Goal: Task Accomplishment & Management: Manage account settings

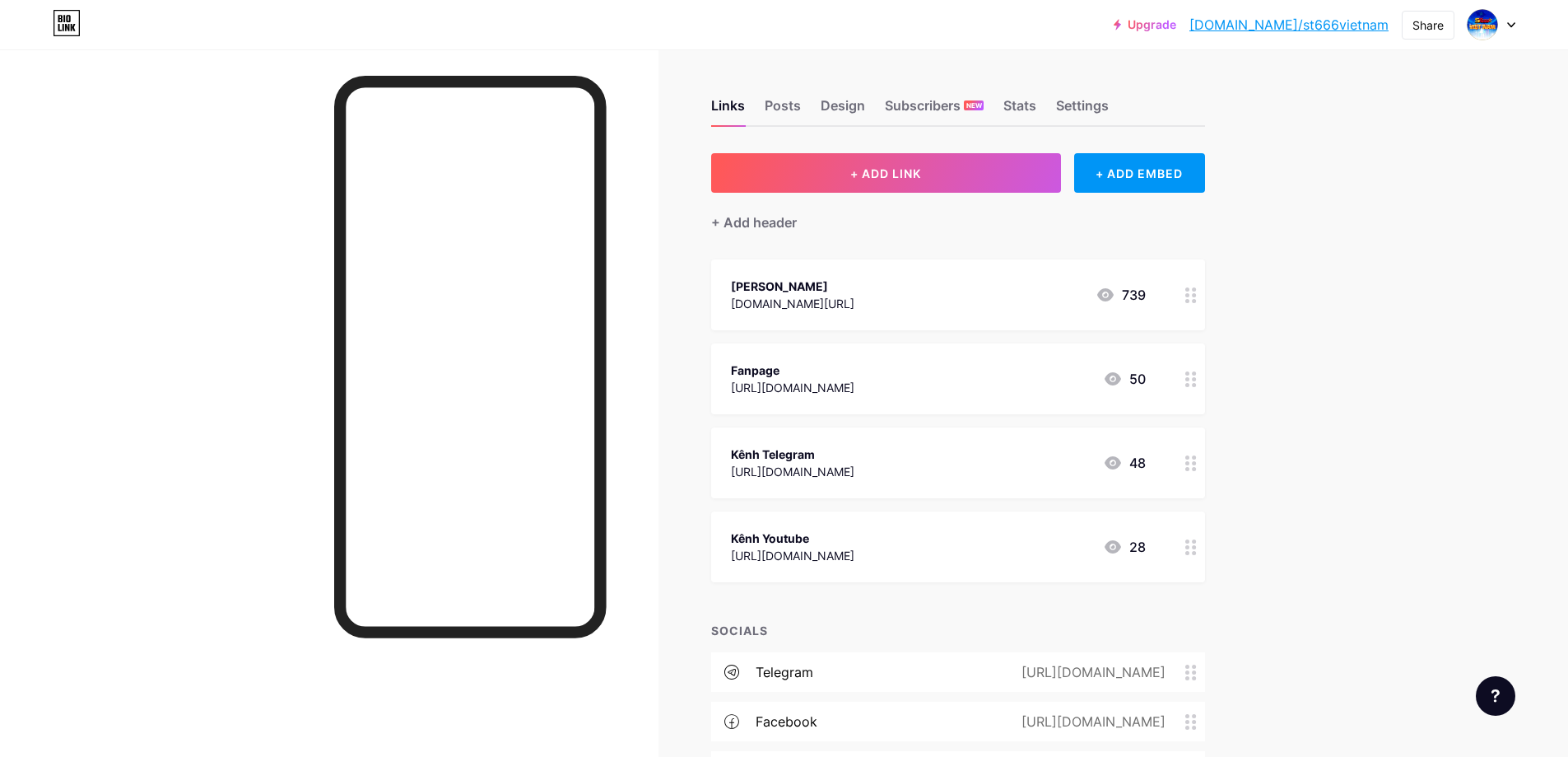
click at [854, 553] on div "[URL][DOMAIN_NAME]" at bounding box center [792, 555] width 123 height 17
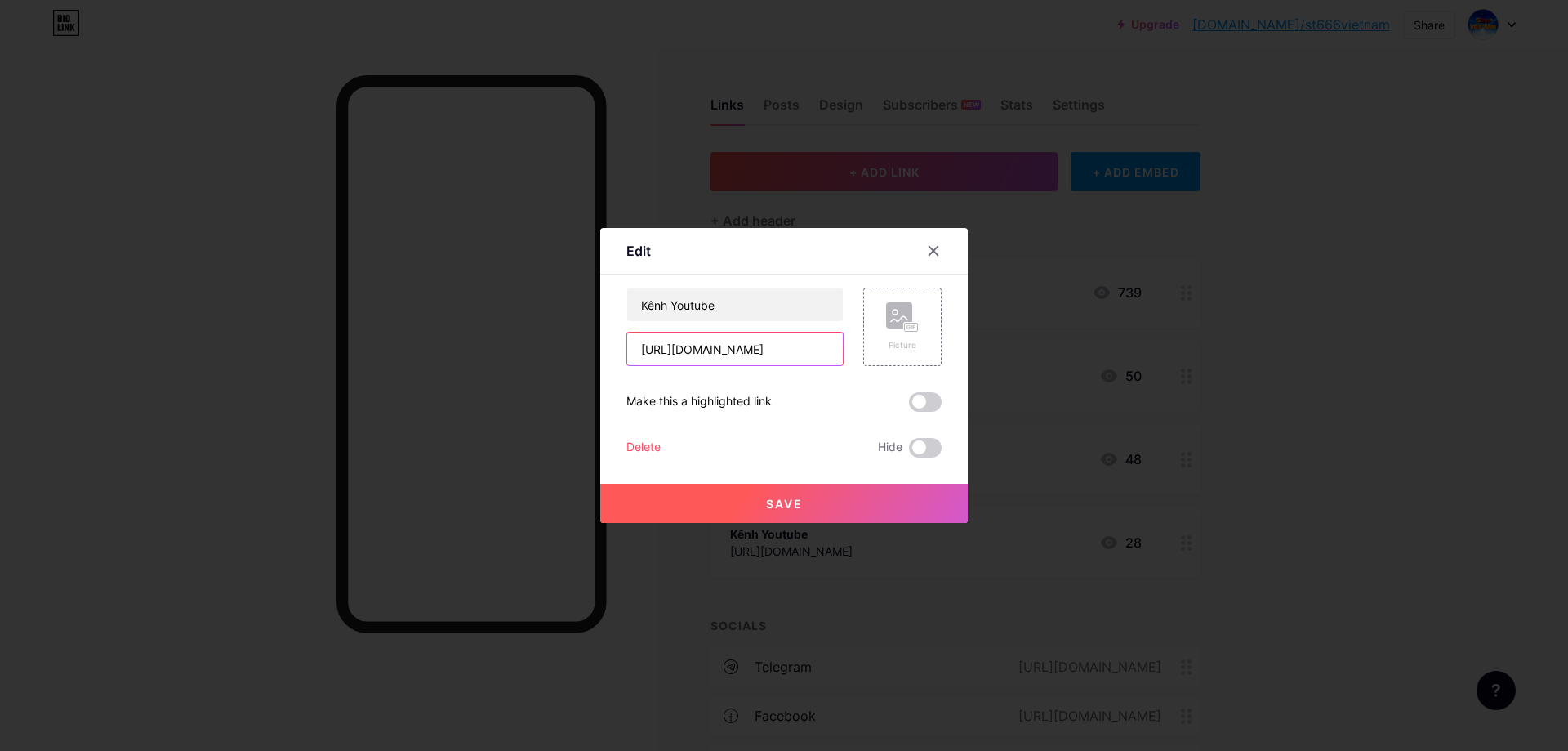
click at [726, 357] on input "[URL][DOMAIN_NAME]" at bounding box center [735, 349] width 216 height 33
paste input "Vi%E1%BB%87tNam-d8g"
drag, startPoint x: 782, startPoint y: 347, endPoint x: 992, endPoint y: 354, distance: 210.1
click at [992, 354] on div "Edit Content YouTube Play YouTube video without leaving your page. ADD Vimeo Pl…" at bounding box center [784, 376] width 1568 height 751
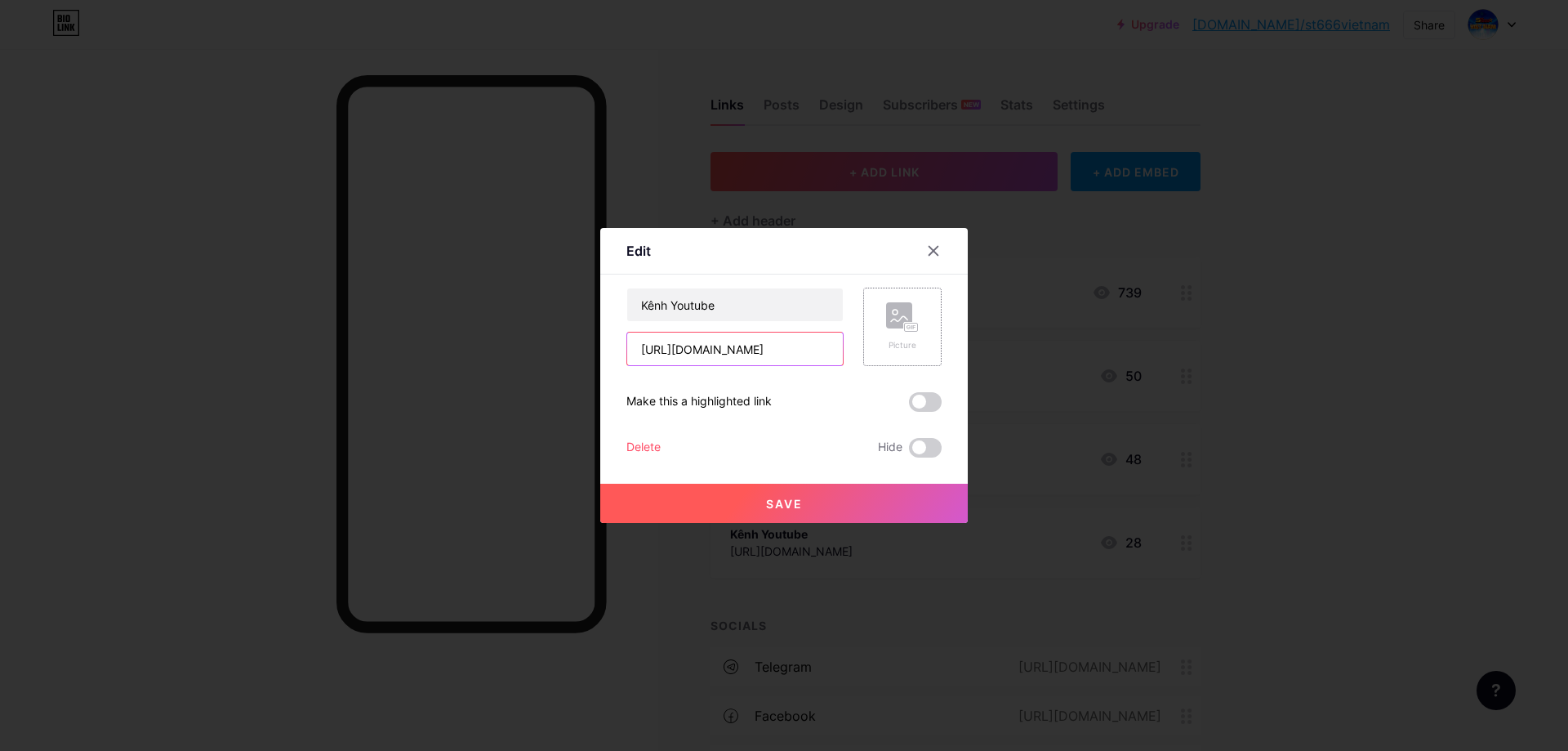
paste input "ệ"
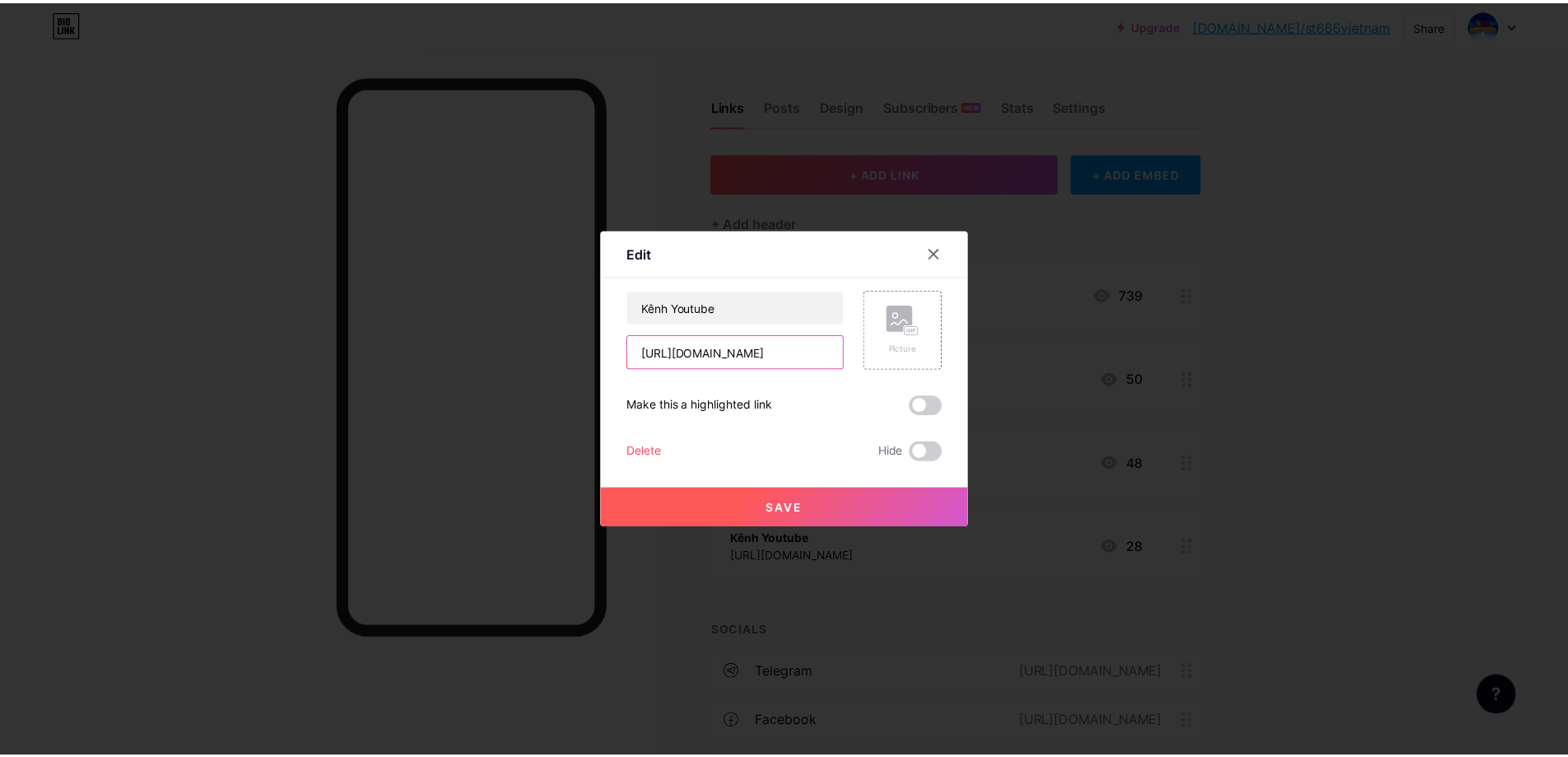
scroll to position [0, 0]
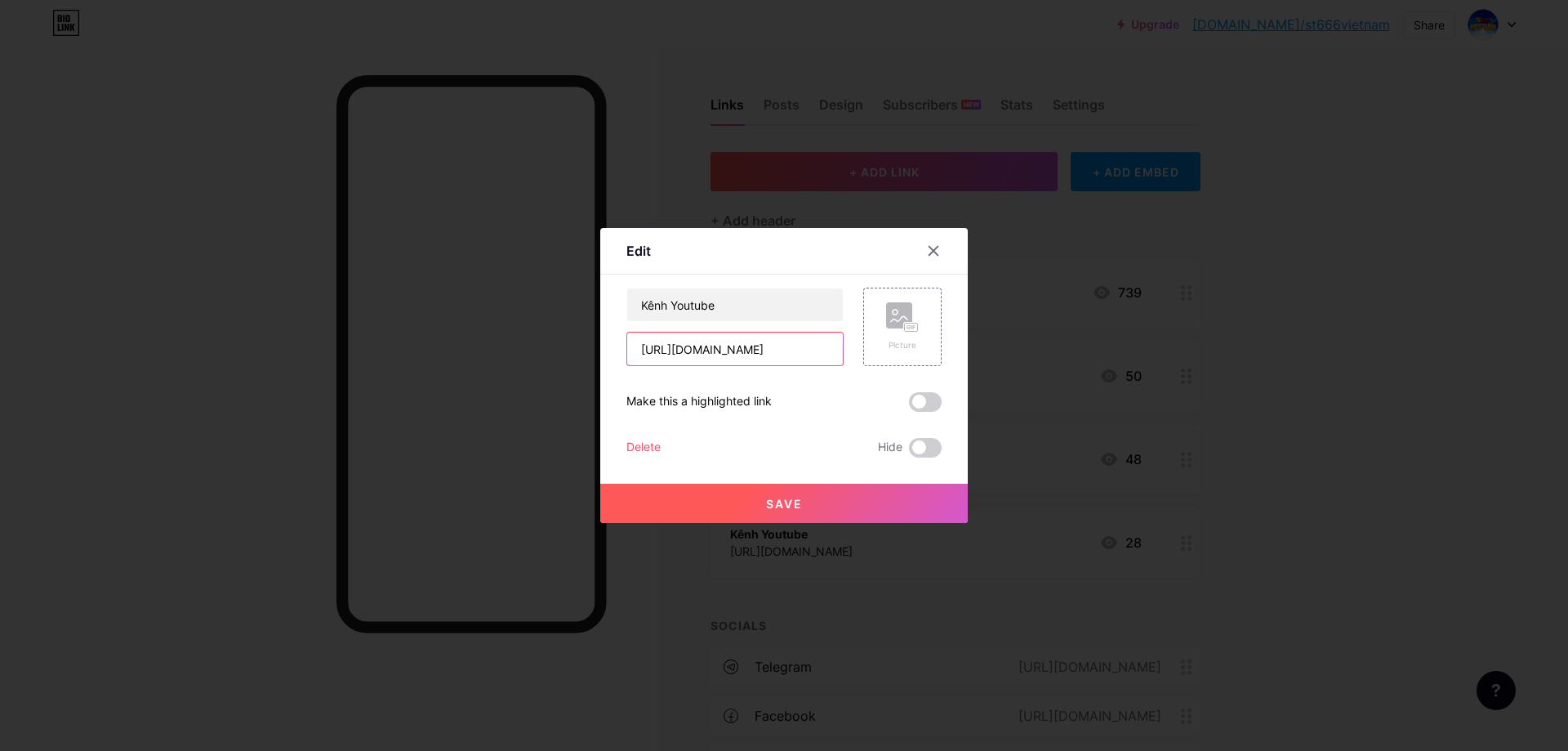
drag, startPoint x: 830, startPoint y: 351, endPoint x: 435, endPoint y: 358, distance: 395.1
click at [438, 357] on div "Edit Content YouTube Play YouTube video without leaving your page. ADD Vimeo Pl…" at bounding box center [784, 376] width 1568 height 751
type input "[URL][DOMAIN_NAME]"
click at [773, 497] on span "Save" at bounding box center [784, 503] width 37 height 14
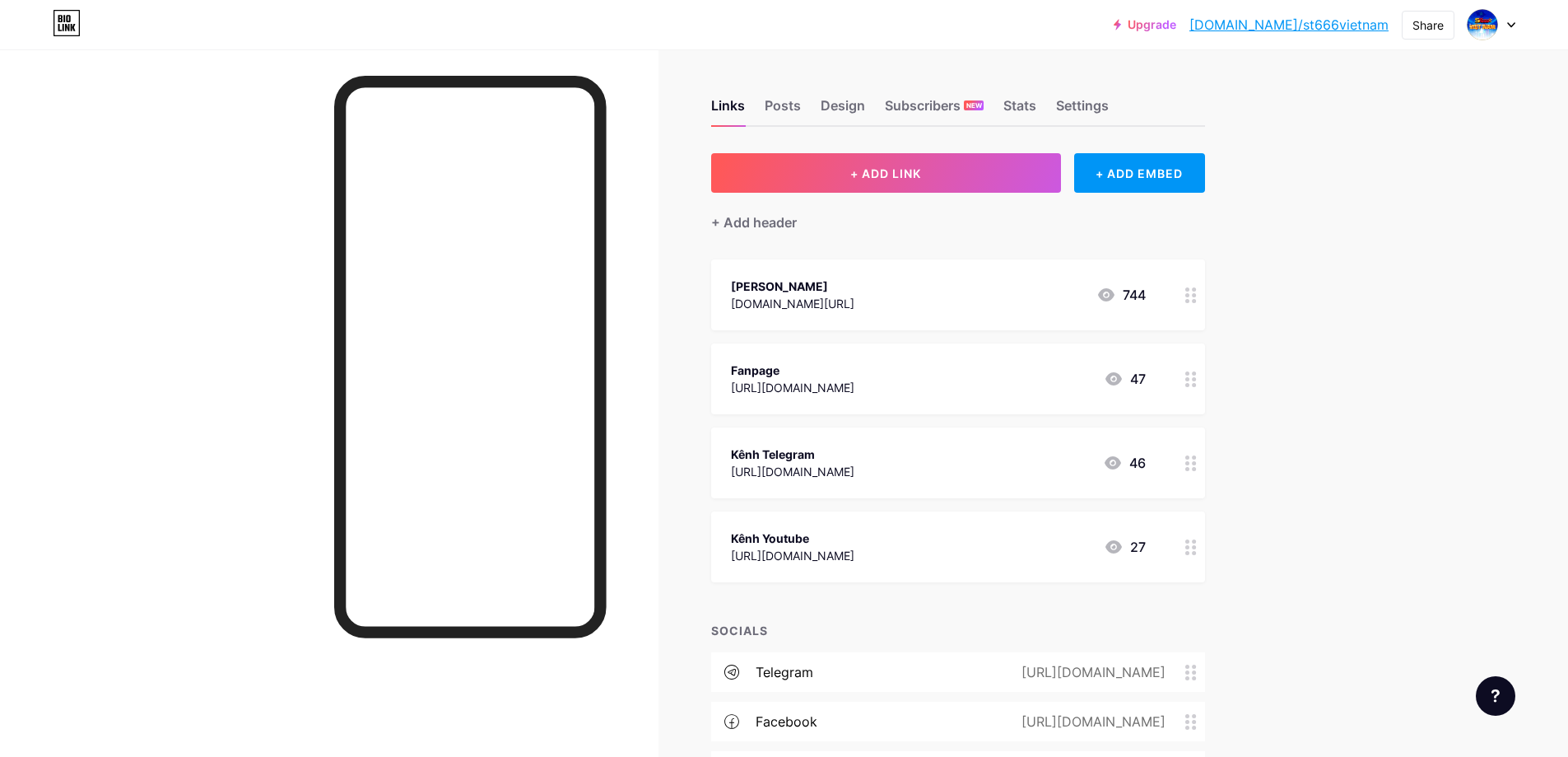
click at [658, 477] on div at bounding box center [329, 428] width 658 height 757
click at [1316, 30] on link "[DOMAIN_NAME]/st666vietnam" at bounding box center [1289, 24] width 199 height 20
click at [1355, 285] on div "Upgrade [DOMAIN_NAME]/st666v... [DOMAIN_NAME]/st666vietnam Share Switch account…" at bounding box center [784, 461] width 1568 height 922
click at [1274, 286] on div "Links Posts Design Subscribers NEW Stats Settings + ADD LINK + ADD EMBED + Add …" at bounding box center [637, 486] width 1274 height 873
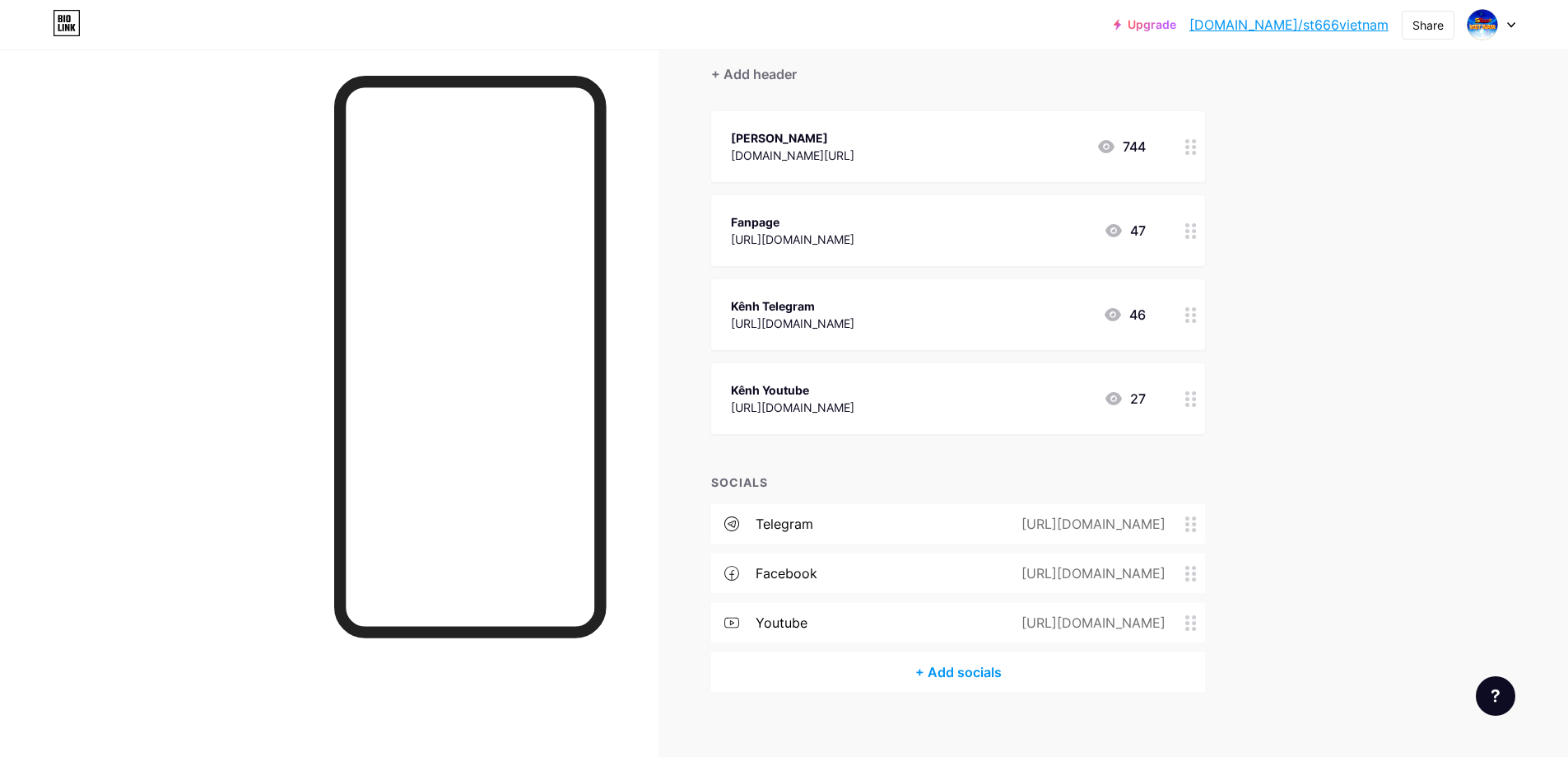
scroll to position [164, 0]
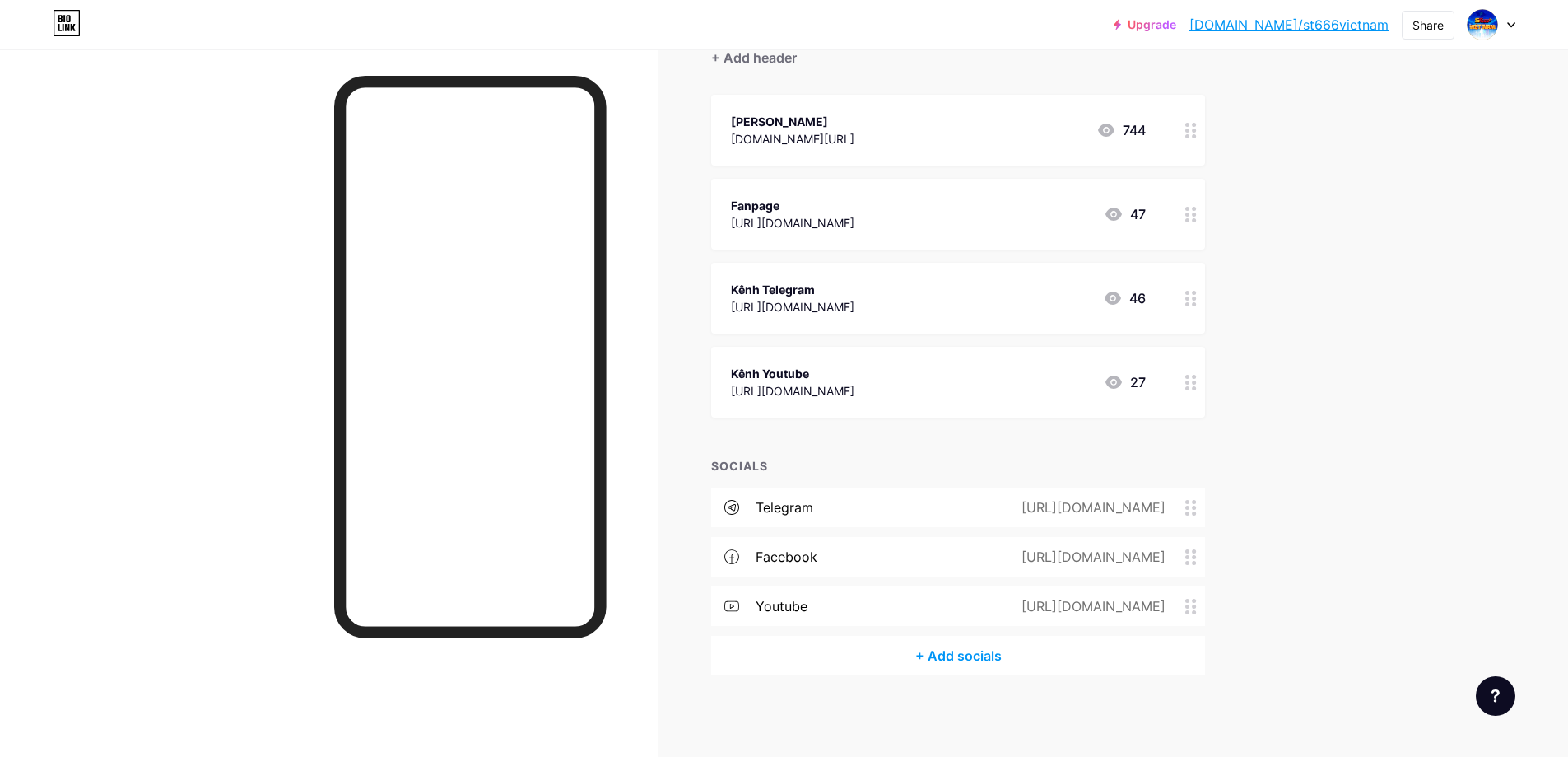
click at [1273, 286] on div "Links Posts Design Subscribers NEW Stats Settings + ADD LINK + ADD EMBED + Add …" at bounding box center [637, 320] width 1274 height 873
click at [854, 393] on div "[URL][DOMAIN_NAME]" at bounding box center [792, 391] width 123 height 17
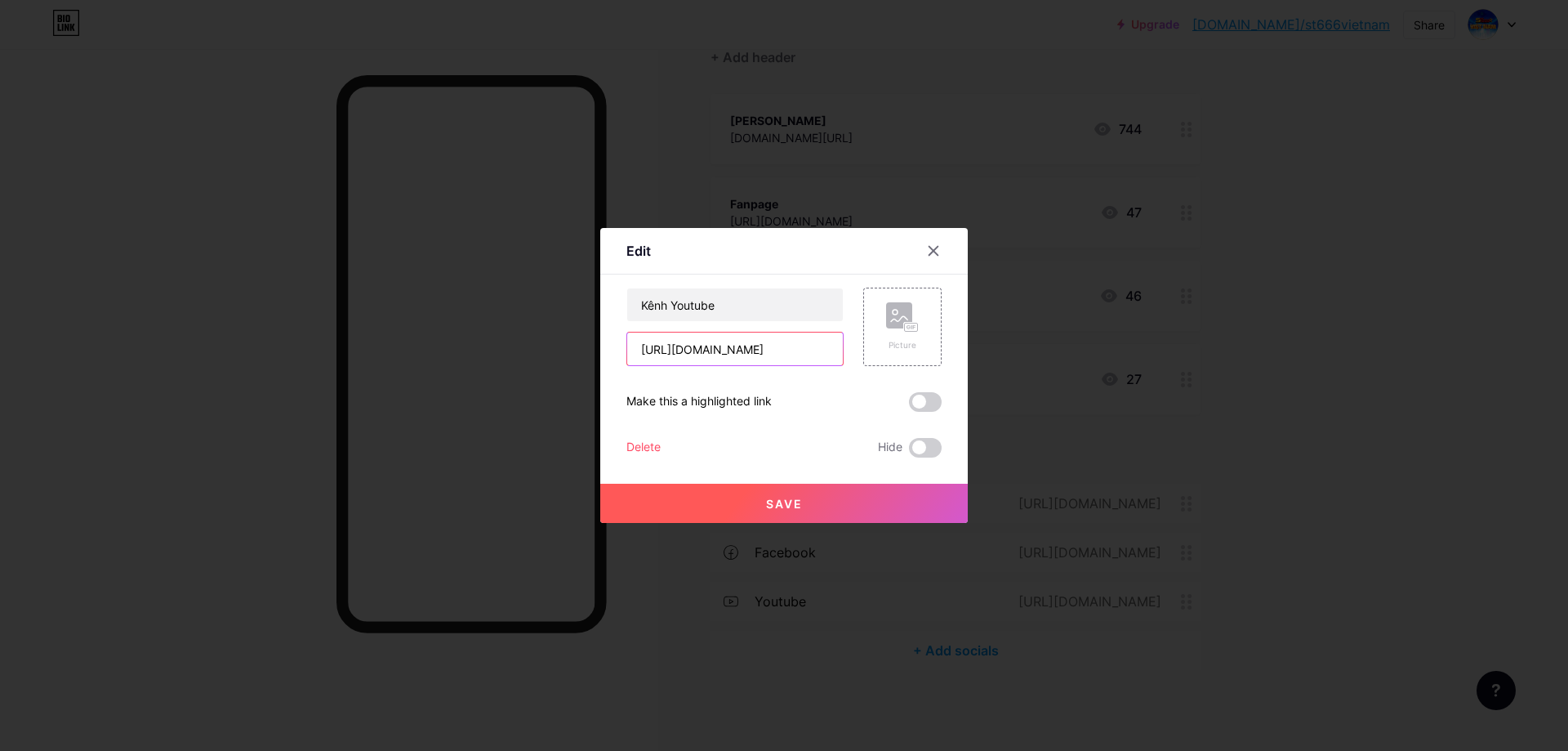
click at [772, 342] on input "[URL][DOMAIN_NAME]" at bounding box center [735, 349] width 216 height 33
click at [929, 251] on icon at bounding box center [933, 250] width 13 height 13
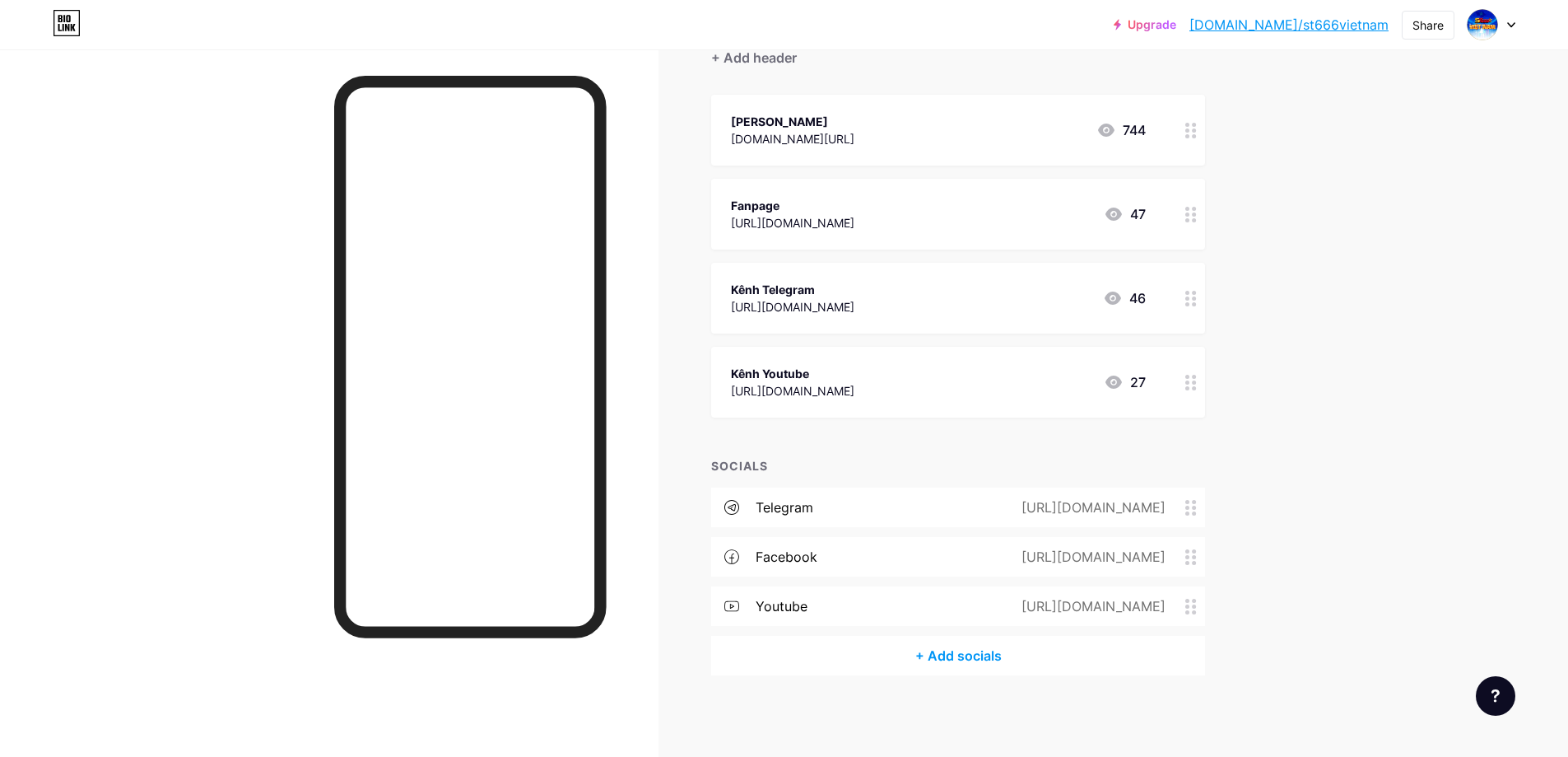
click at [1426, 538] on div "Upgrade [DOMAIN_NAME]/st666v... [DOMAIN_NAME]/st666vietnam Share Switch account…" at bounding box center [784, 297] width 1568 height 922
click at [1080, 612] on div "[URL][DOMAIN_NAME]" at bounding box center [1090, 606] width 190 height 20
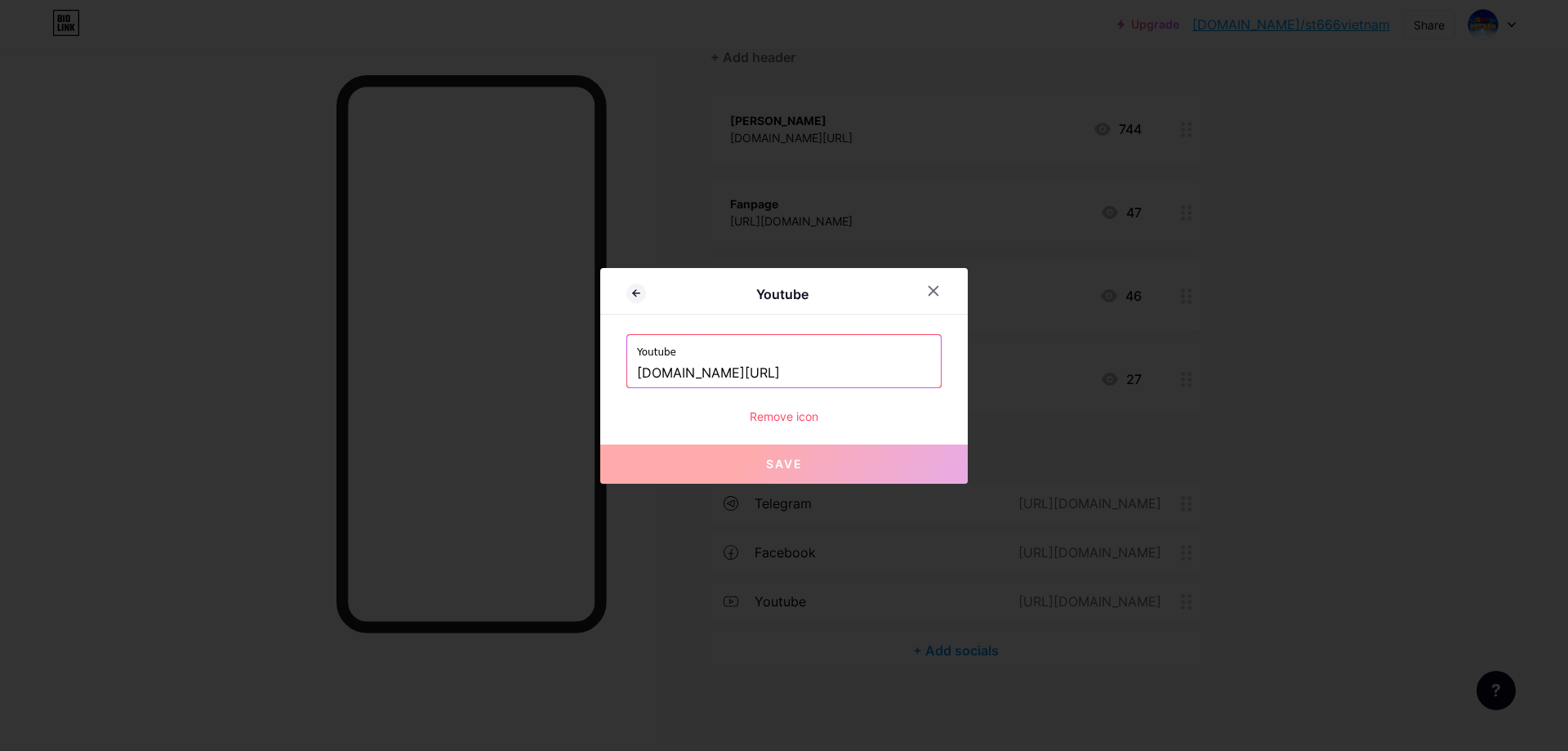
click at [800, 384] on input "[DOMAIN_NAME][URL]" at bounding box center [784, 373] width 294 height 28
paste input "[URL][DOMAIN_NAME]"
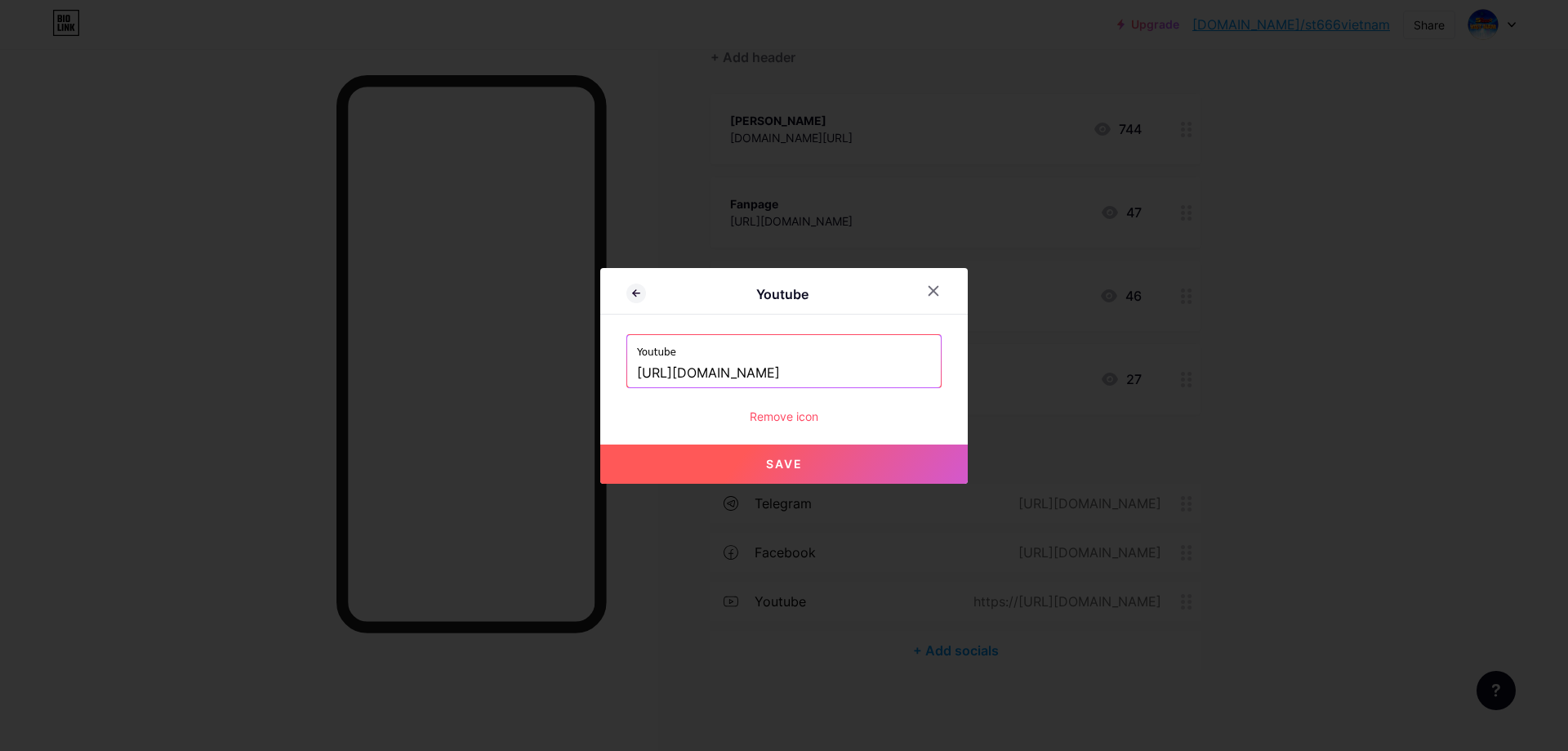
type input "[URL][DOMAIN_NAME]"
click at [818, 470] on button "Save" at bounding box center [784, 464] width 368 height 39
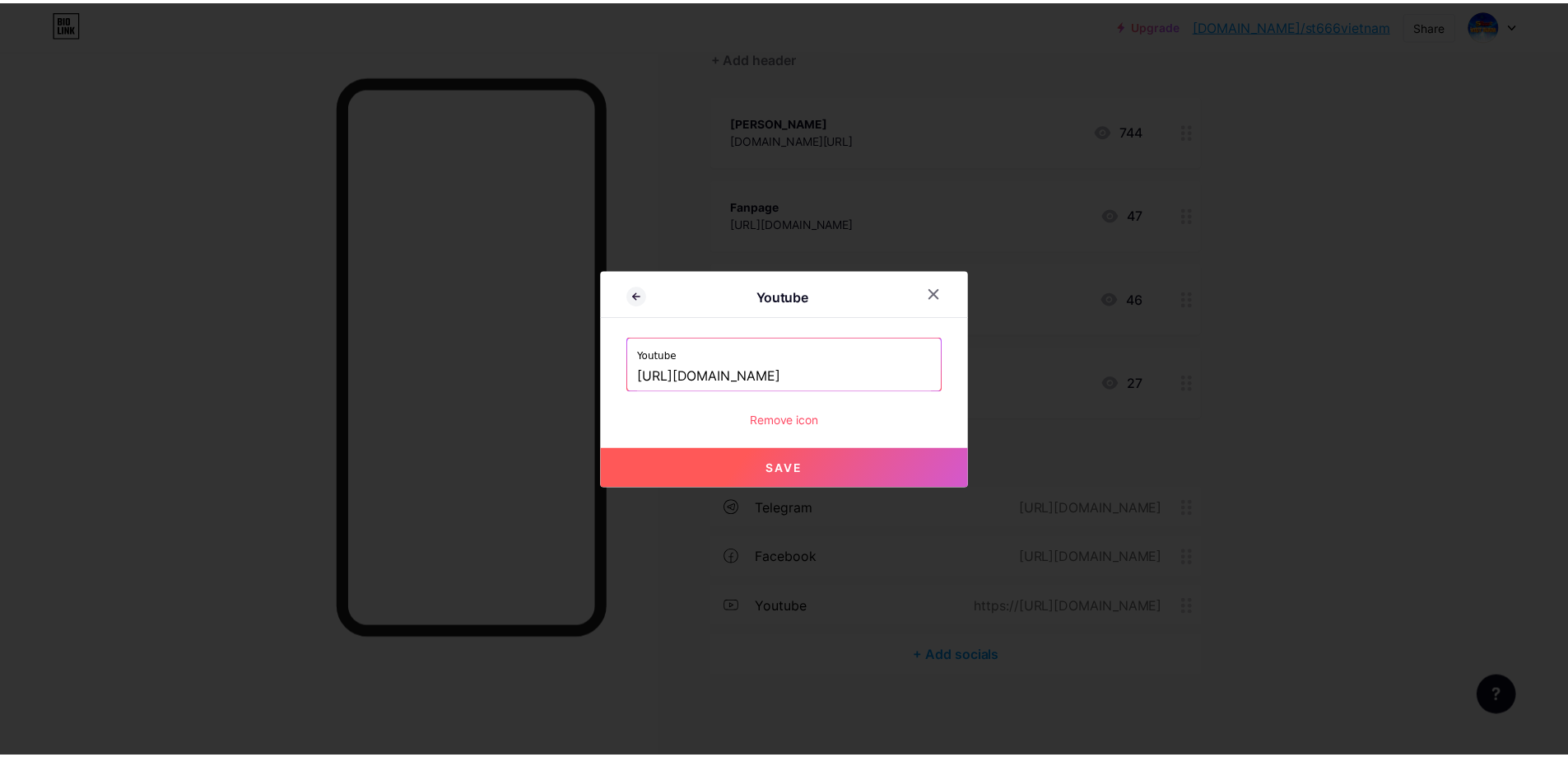
scroll to position [0, 0]
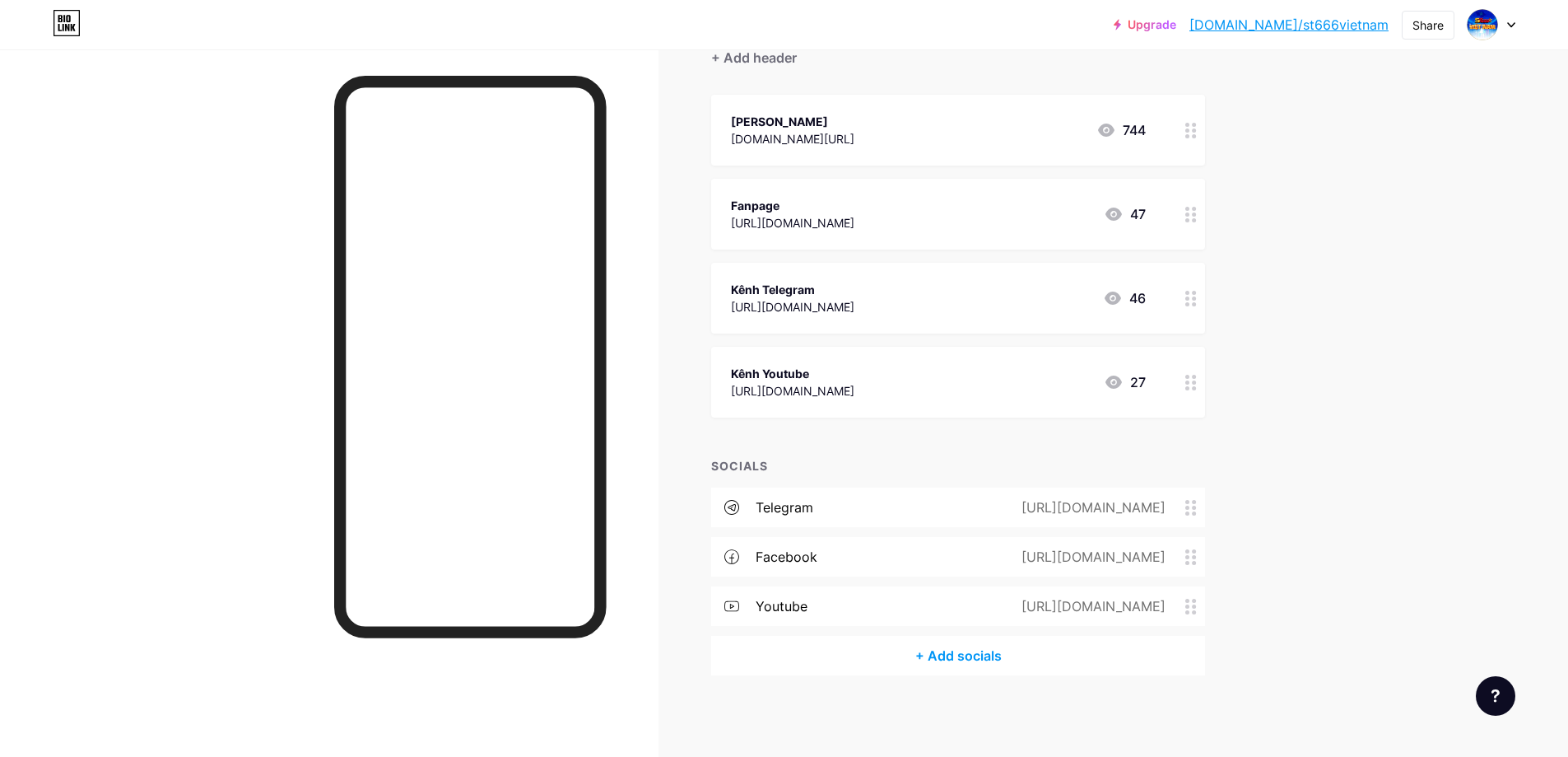
click at [1315, 502] on div "Upgrade [DOMAIN_NAME]/st666v... [DOMAIN_NAME]/st666vietnam Share Switch account…" at bounding box center [784, 297] width 1568 height 922
click at [1281, 510] on div "Upgrade [DOMAIN_NAME]/st666v... [DOMAIN_NAME]/st666vietnam Share Switch account…" at bounding box center [784, 297] width 1568 height 922
click at [1396, 526] on div "Upgrade [DOMAIN_NAME]/st666v... [DOMAIN_NAME]/st666vietnam Share Switch account…" at bounding box center [784, 297] width 1568 height 922
click at [1240, 517] on div "Links Posts Design Subscribers NEW Stats Settings + ADD LINK + ADD EMBED + Add …" at bounding box center [637, 320] width 1274 height 873
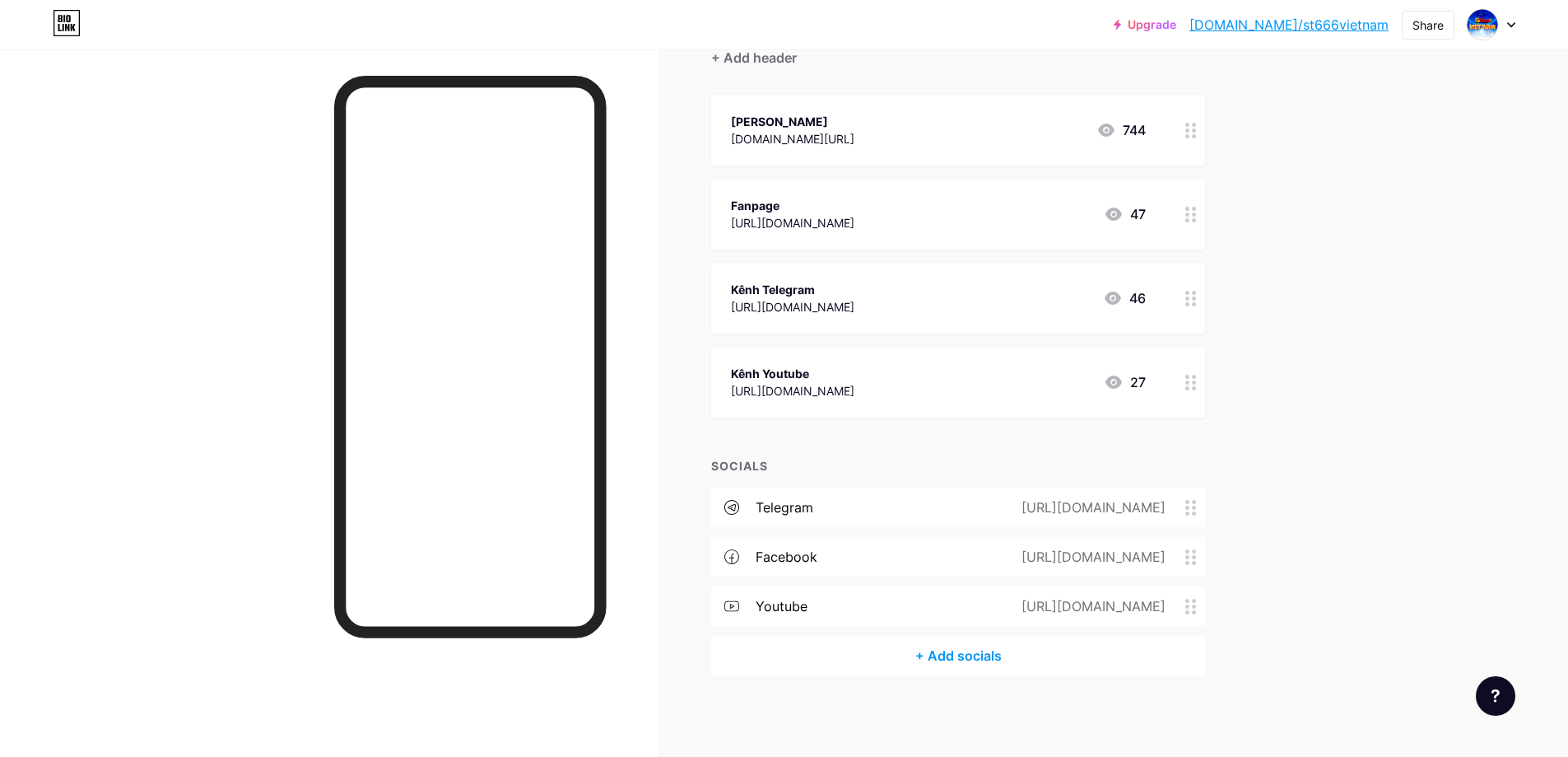
click at [1082, 553] on div "[URL][DOMAIN_NAME]" at bounding box center [1090, 556] width 190 height 20
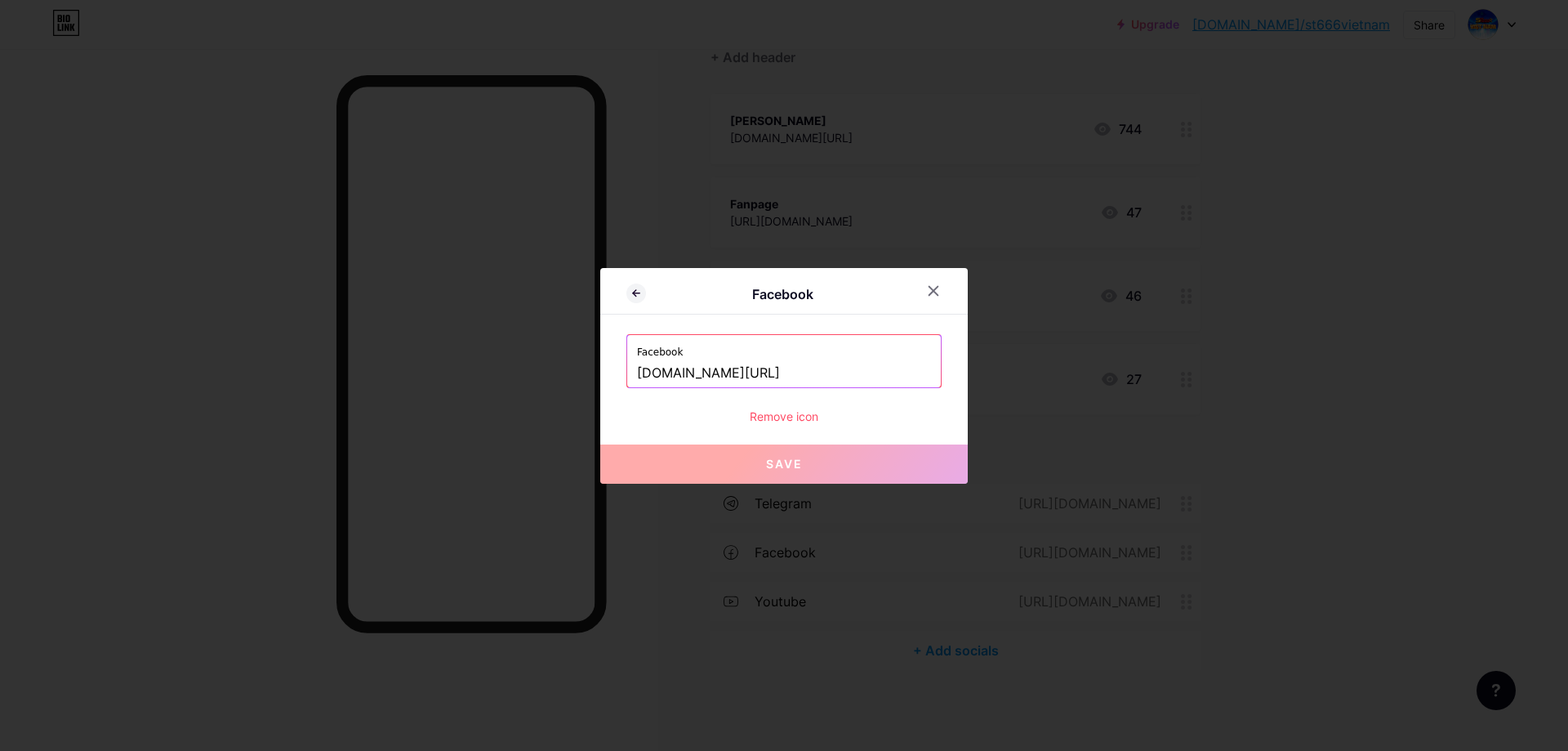
click at [815, 372] on input "[DOMAIN_NAME][URL]" at bounding box center [784, 373] width 294 height 28
click at [921, 286] on div at bounding box center [934, 291] width 29 height 29
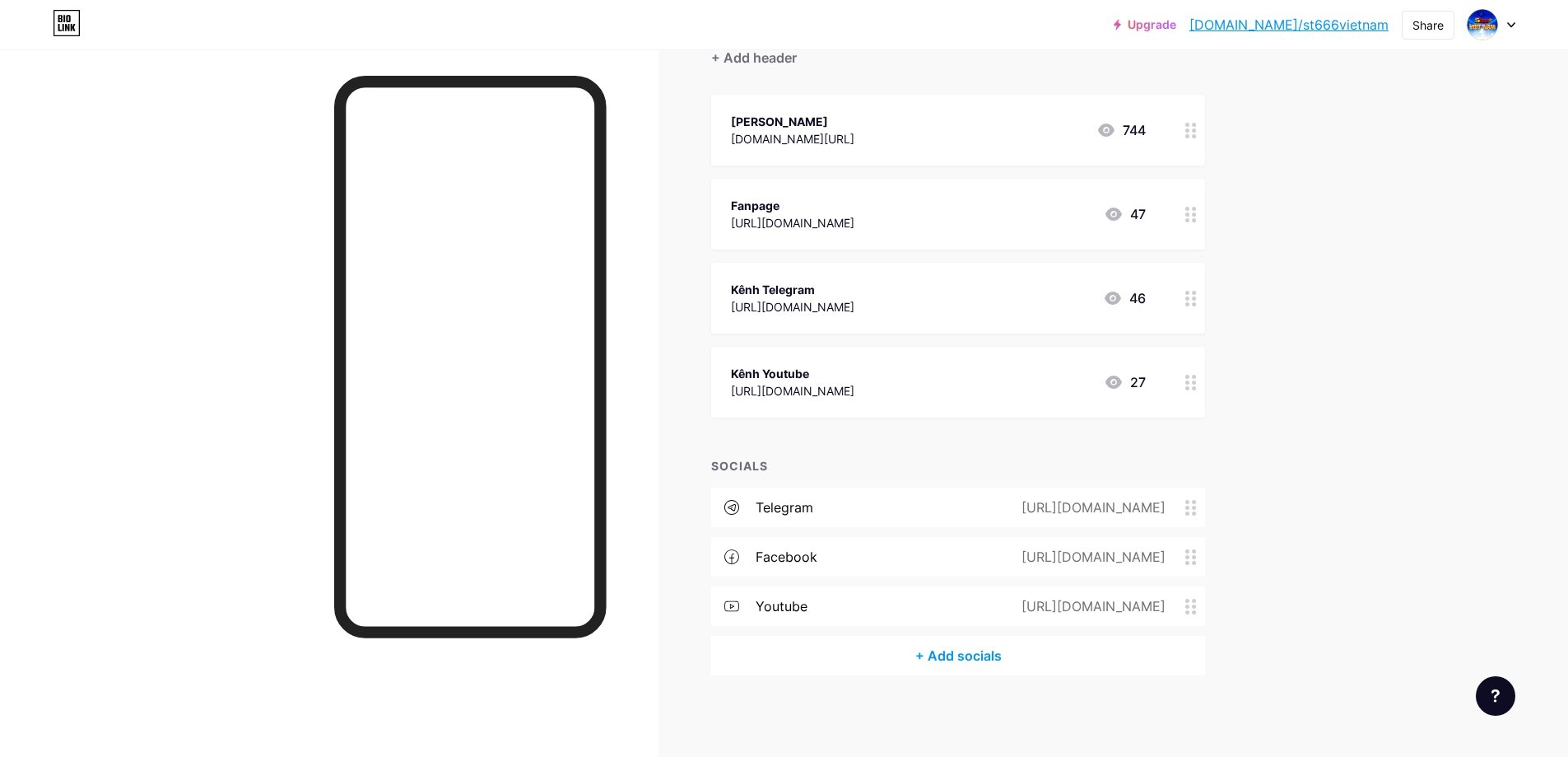
click at [1331, 313] on div "Upgrade [DOMAIN_NAME]/st666v... [DOMAIN_NAME]/st666vietnam Share Switch account…" at bounding box center [784, 297] width 1568 height 922
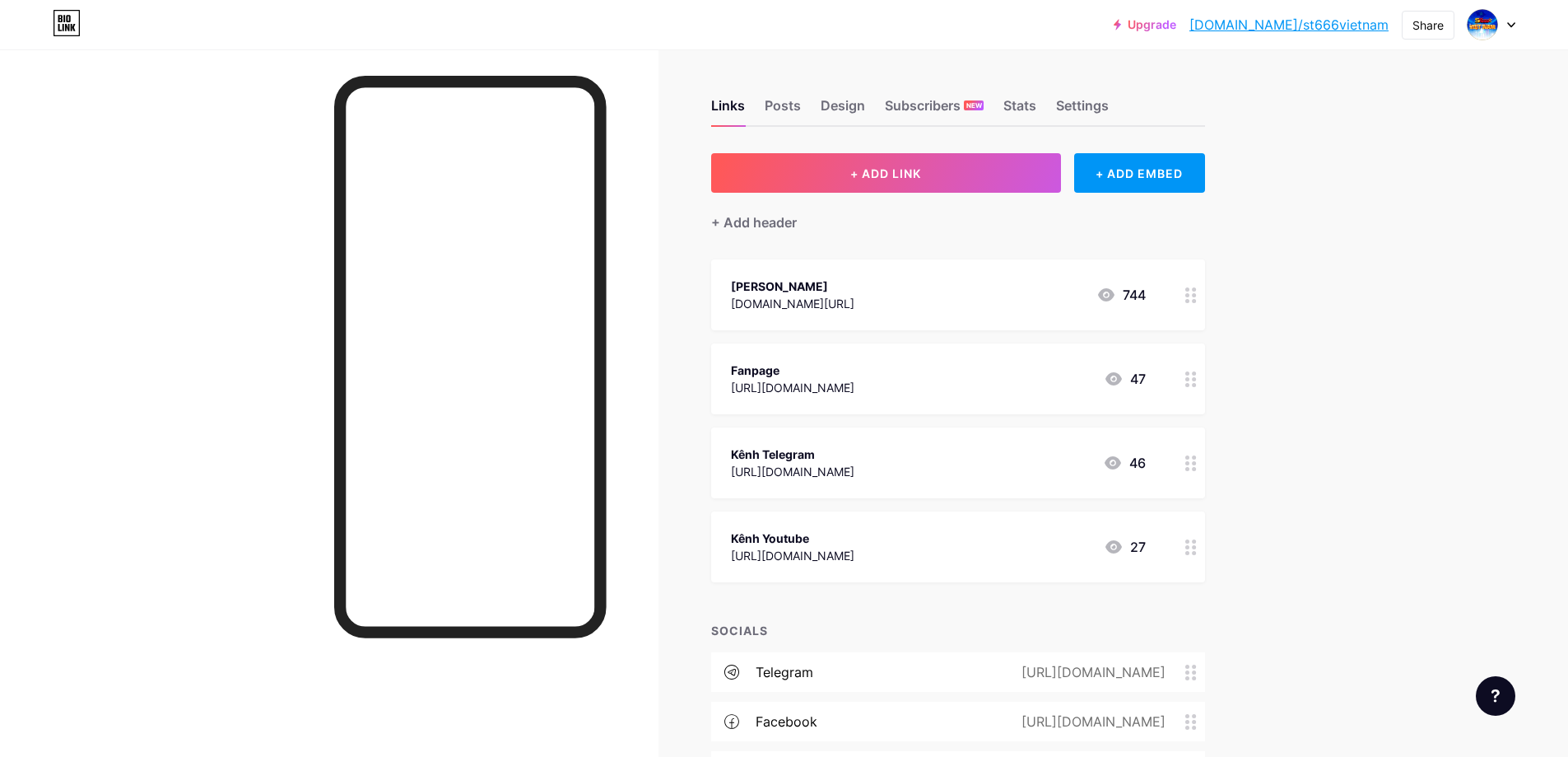
click at [1499, 27] on div at bounding box center [1491, 24] width 48 height 30
click at [1381, 178] on link "Account settings" at bounding box center [1412, 186] width 204 height 44
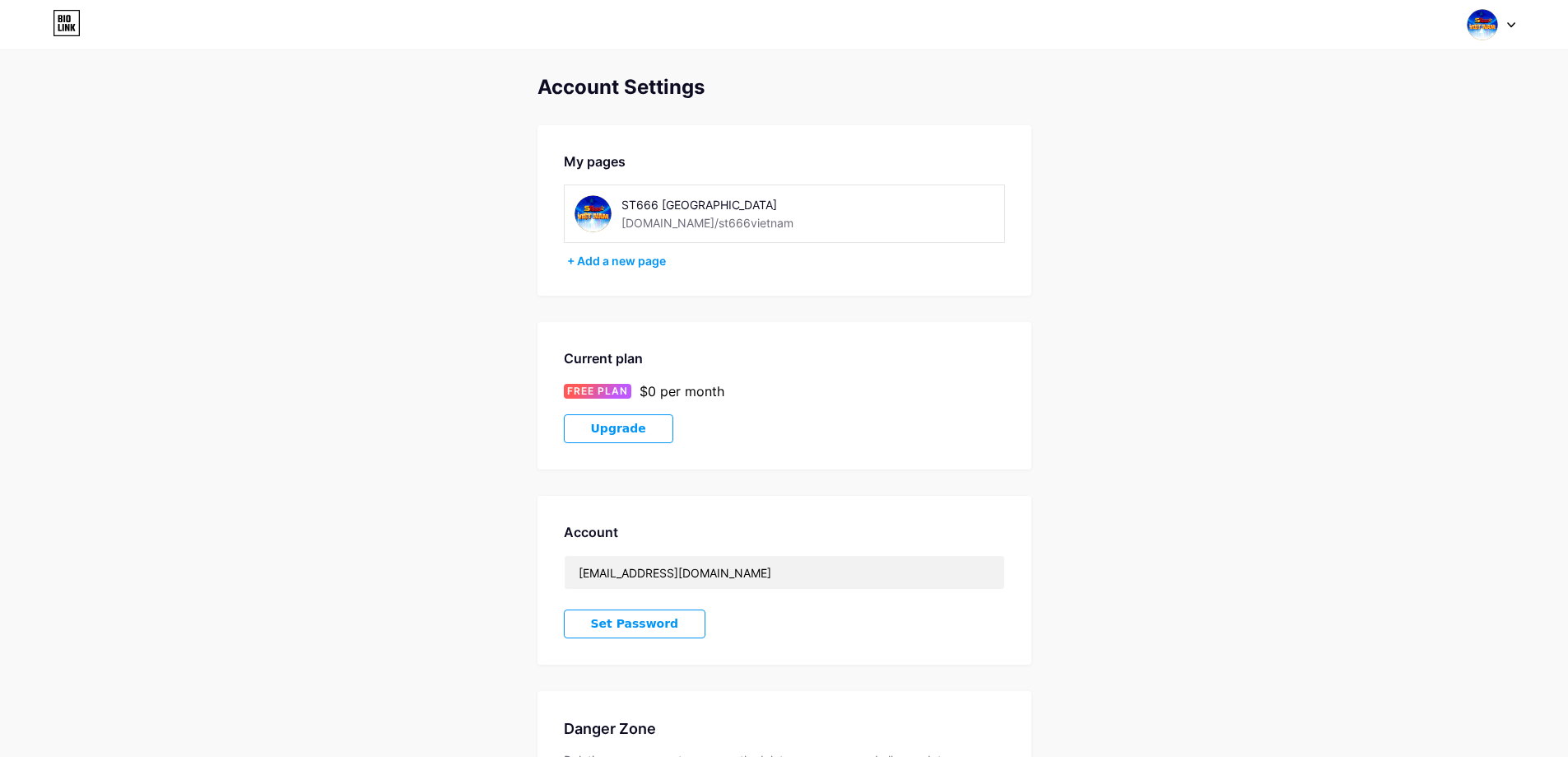
click at [369, 284] on div "Account Settings My pages ST666 [GEOGRAPHIC_DATA] [DOMAIN_NAME]/st666vietnam + …" at bounding box center [784, 464] width 1568 height 777
